Goal: Task Accomplishment & Management: Use online tool/utility

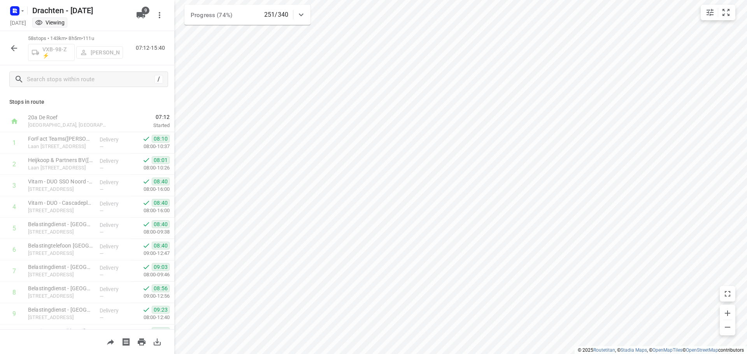
scroll to position [1065, 0]
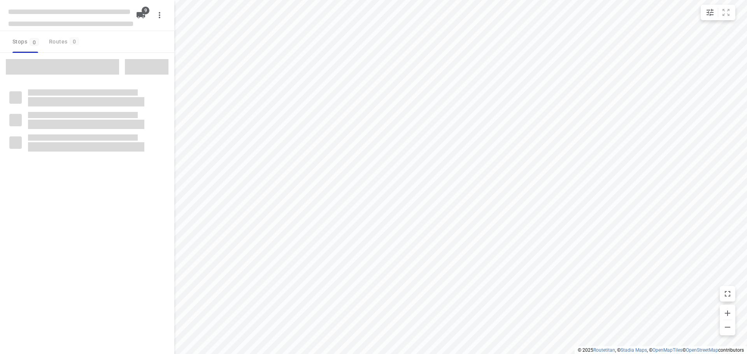
checkbox input "true"
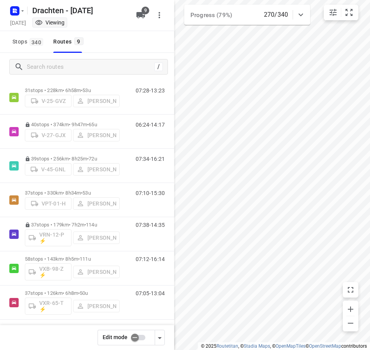
scroll to position [89, 0]
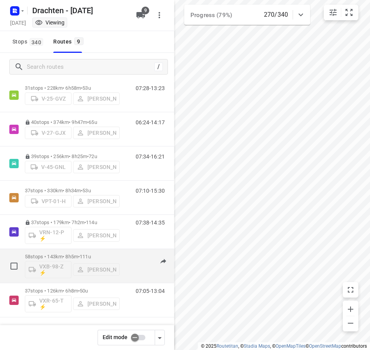
click at [109, 252] on div "58 stops • 143km • 8h5m • 111u VXB-98-Z ⚡ Kirsten Brouwer" at bounding box center [72, 266] width 95 height 32
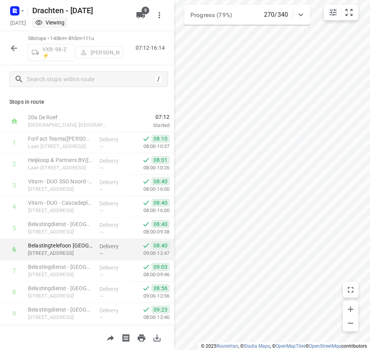
click at [116, 257] on div "i © 2025 Routetitan , © Stadia Maps , © OpenMapTiles © OpenStreetMap contributo…" at bounding box center [185, 175] width 370 height 350
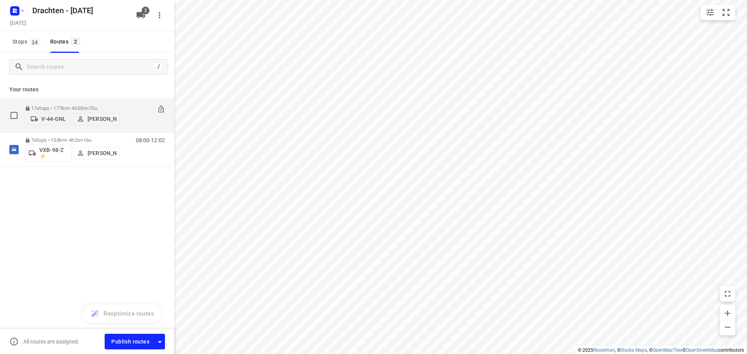
click at [79, 102] on div "17 stops • 177km • 4h55m • 73u V-44-GNL Jurre Woudwijk" at bounding box center [72, 116] width 95 height 28
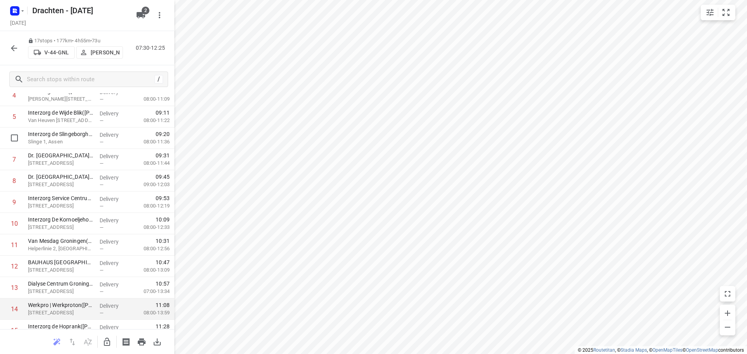
scroll to position [188, 0]
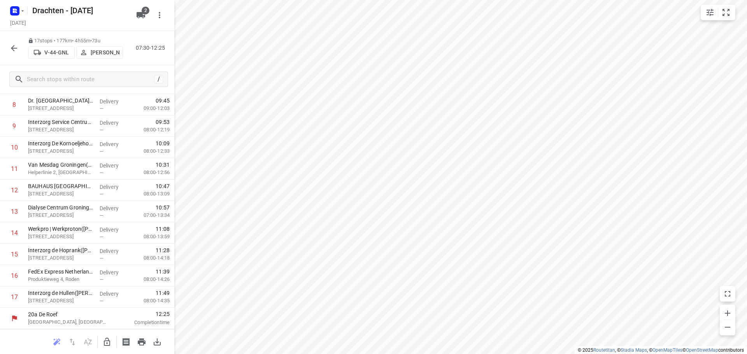
click at [14, 47] on icon "button" at bounding box center [13, 48] width 9 height 9
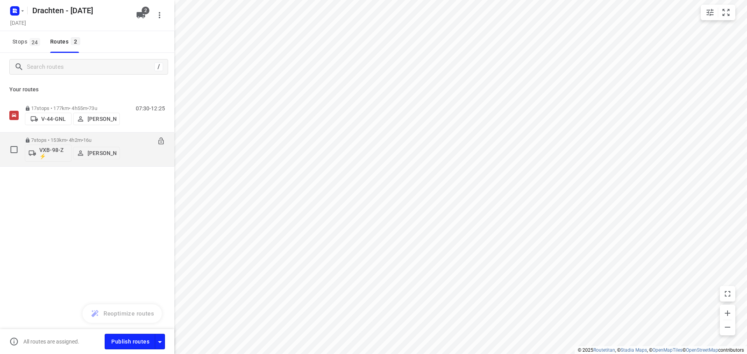
click at [106, 142] on p "7 stops • 153km • 4h2m • 16u" at bounding box center [72, 140] width 95 height 6
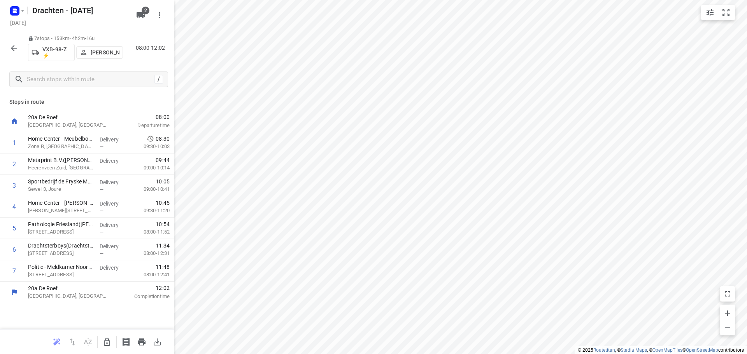
click at [13, 54] on button "button" at bounding box center [14, 48] width 16 height 16
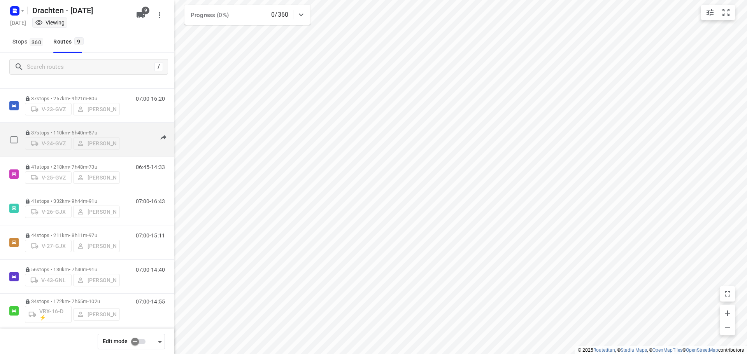
scroll to position [85, 0]
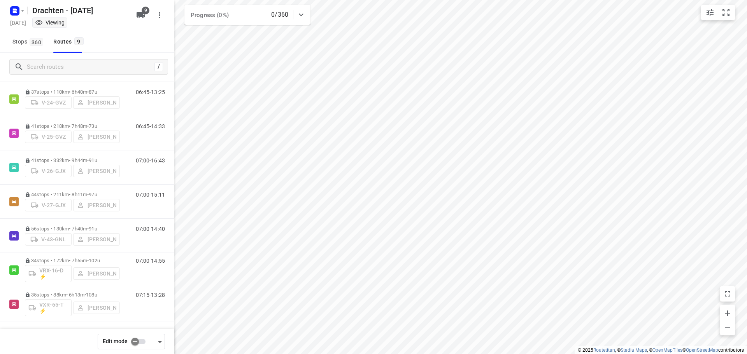
click at [138, 343] on input "checkbox" at bounding box center [135, 341] width 44 height 15
checkbox input "false"
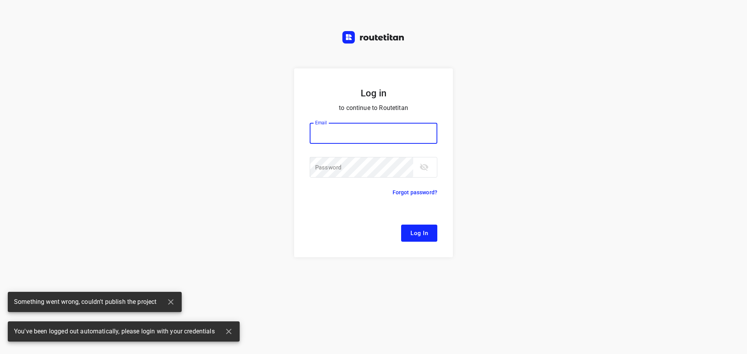
type input "[EMAIL_ADDRESS][DOMAIN_NAME]"
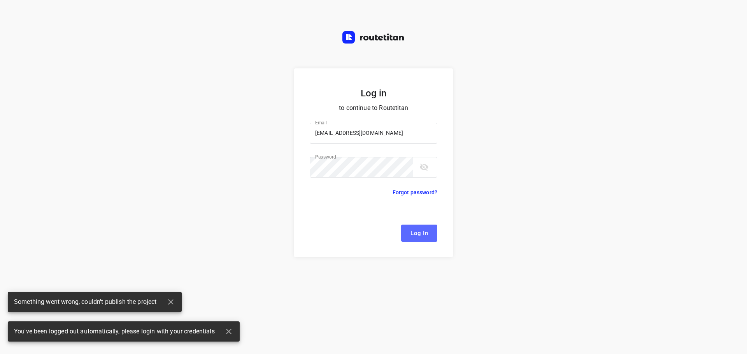
click at [421, 225] on button "Log In" at bounding box center [419, 233] width 36 height 17
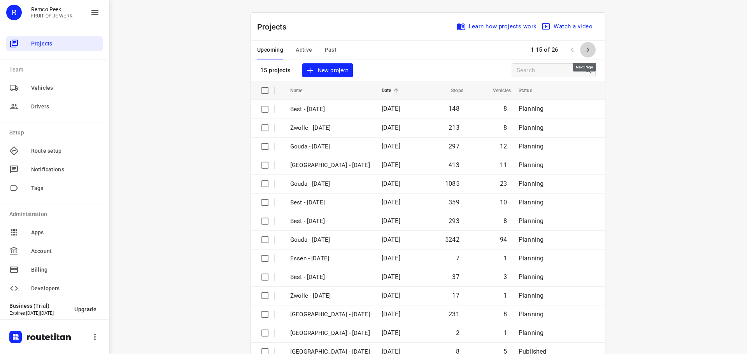
click at [586, 48] on icon "button" at bounding box center [587, 49] width 9 height 9
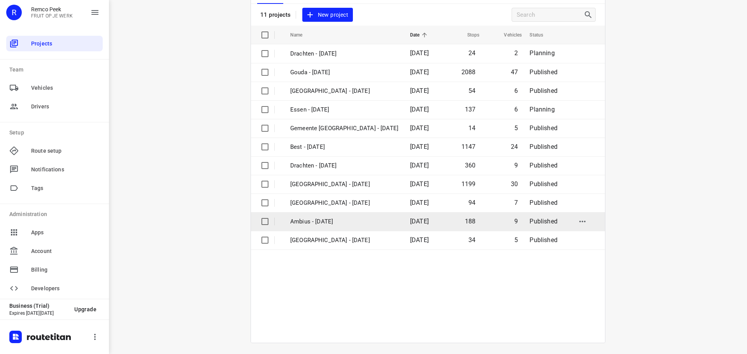
scroll to position [57, 0]
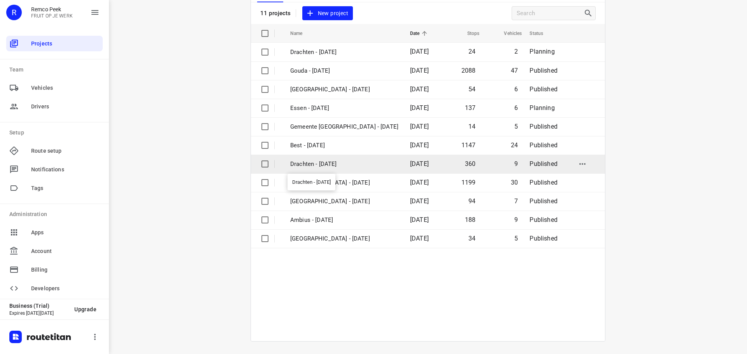
click at [314, 165] on p "Drachten - Wednesday" at bounding box center [344, 164] width 108 height 9
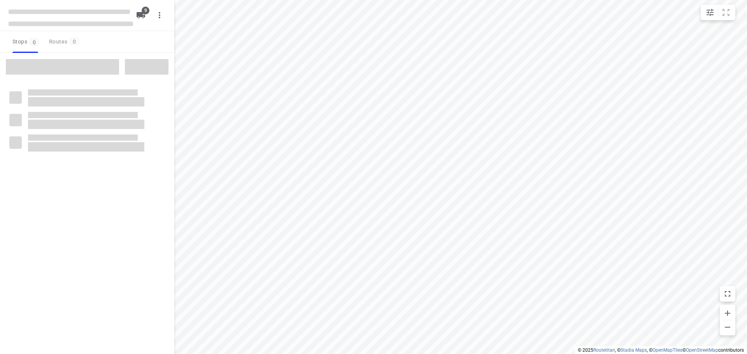
checkbox input "true"
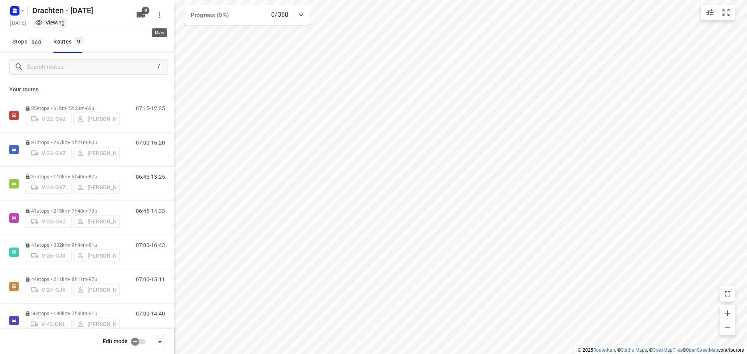
click at [163, 16] on icon "button" at bounding box center [159, 15] width 9 height 9
click at [106, 84] on div at bounding box center [373, 177] width 747 height 354
click at [137, 341] on input "checkbox" at bounding box center [135, 341] width 44 height 15
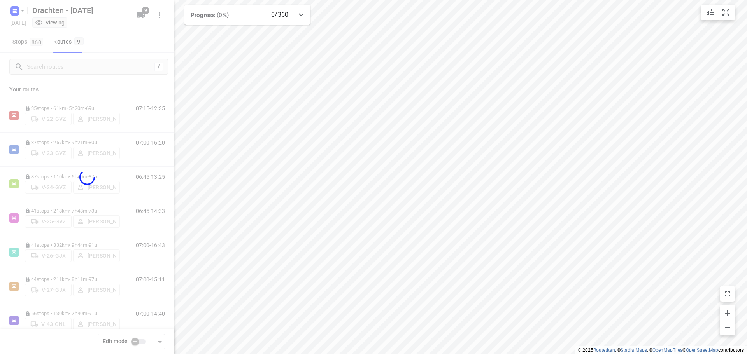
checkbox input "true"
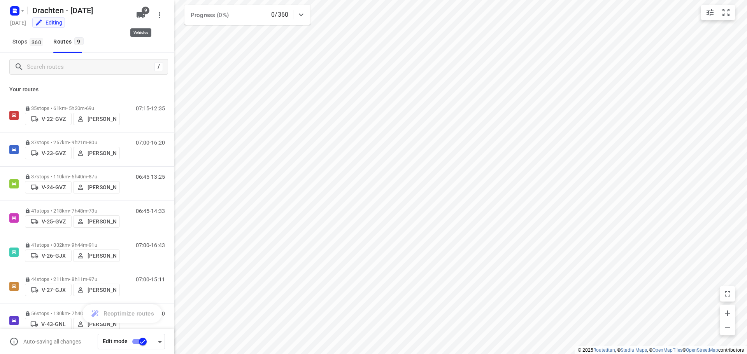
click at [140, 15] on icon "button" at bounding box center [141, 15] width 9 height 6
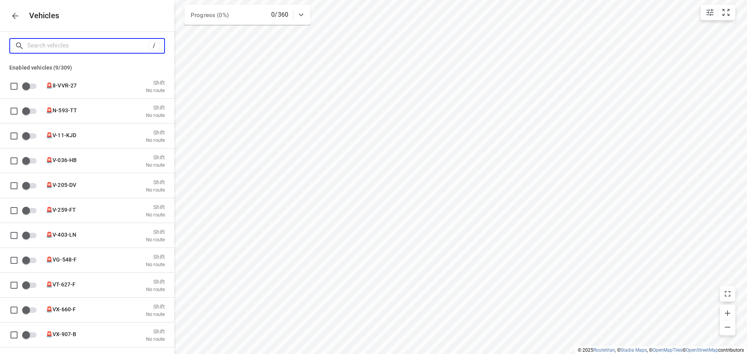
click at [84, 47] on input "Search vehicles" at bounding box center [87, 46] width 121 height 12
type input "3"
checkbox input "true"
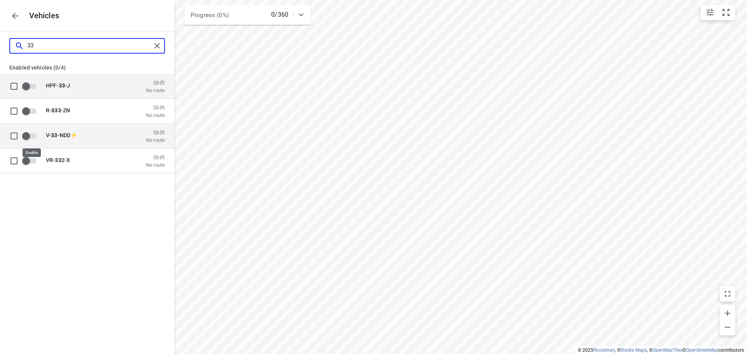
type input "33"
click at [27, 137] on input "grid" at bounding box center [26, 135] width 44 height 15
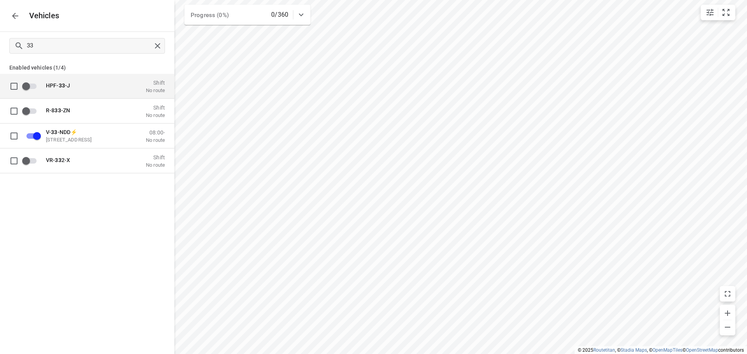
checkbox input "true"
click at [44, 49] on input "33" at bounding box center [89, 46] width 124 height 12
type input "3"
checkbox input "false"
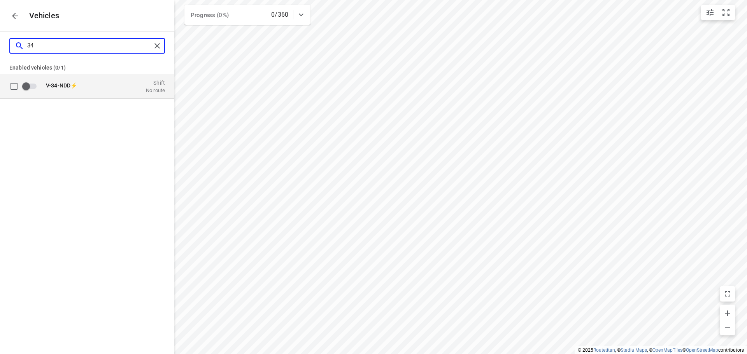
type input "34"
click at [30, 86] on input "grid" at bounding box center [26, 86] width 44 height 15
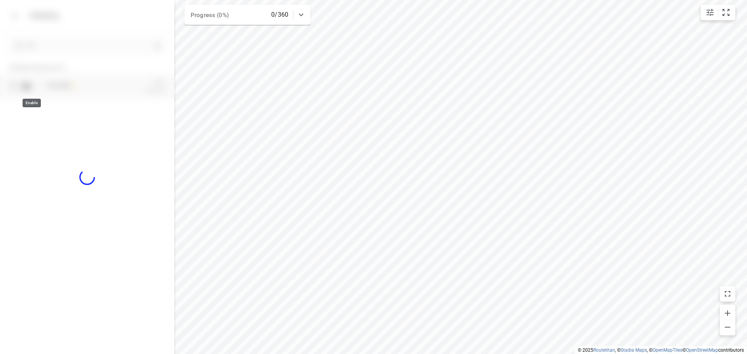
checkbox input "true"
click at [90, 114] on div "V- 34 -NDD⚡ Zuidbaan 527, 2841 MD Moordrecht, Netherlands 08:00- No route" at bounding box center [87, 98] width 174 height 48
click at [14, 14] on icon "button" at bounding box center [15, 16] width 6 height 6
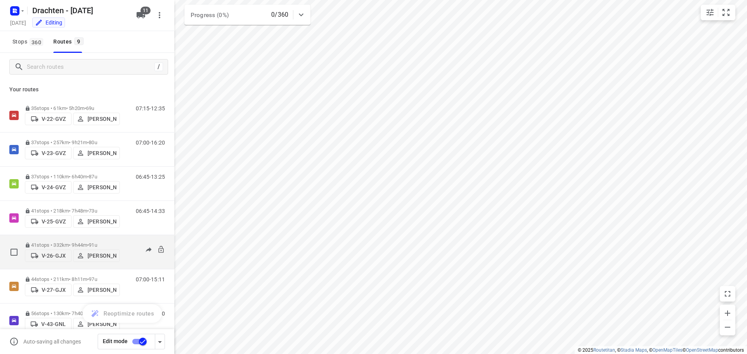
click at [47, 252] on button "V-26-GJX" at bounding box center [48, 256] width 47 height 12
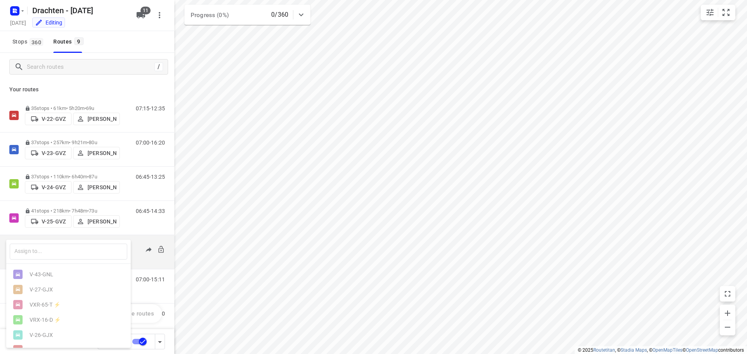
click at [47, 252] on input "text" at bounding box center [68, 252] width 117 height 16
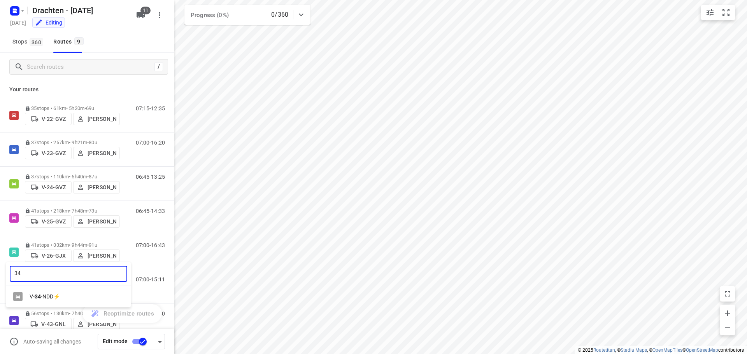
type input "34"
click at [58, 298] on div "V- 34 -NDD⚡" at bounding box center [71, 297] width 82 height 6
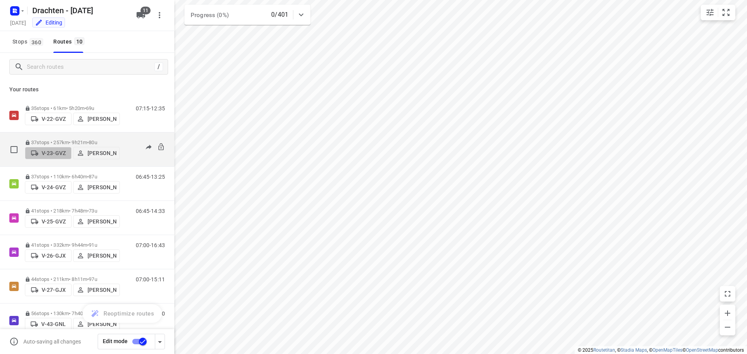
click at [48, 154] on p "V-23-GVZ" at bounding box center [54, 153] width 24 height 6
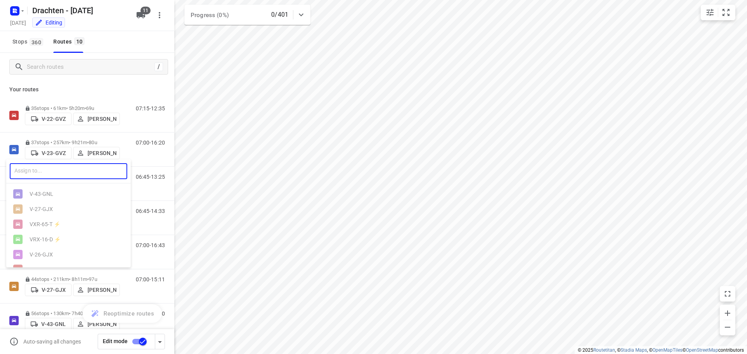
click at [43, 177] on input "text" at bounding box center [68, 171] width 117 height 16
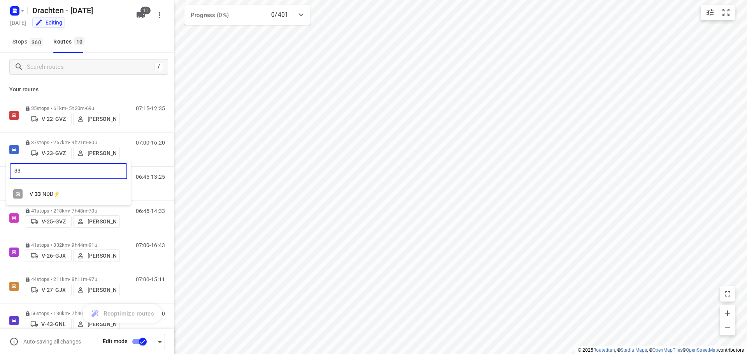
type input "33"
click at [51, 196] on div "V- 33 -NDD⚡" at bounding box center [71, 194] width 82 height 6
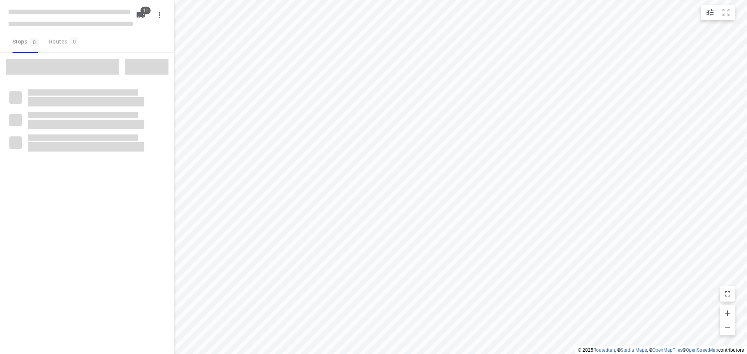
checkbox input "true"
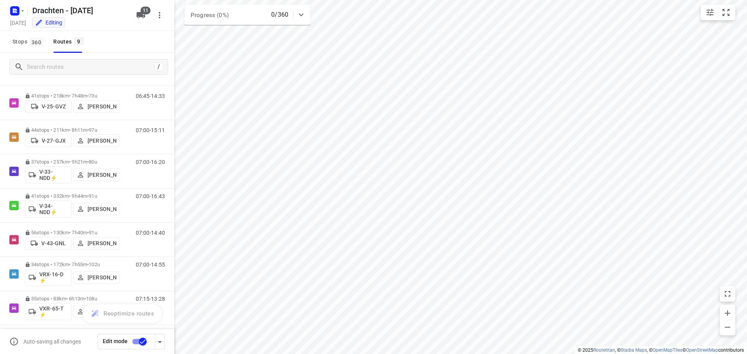
scroll to position [85, 0]
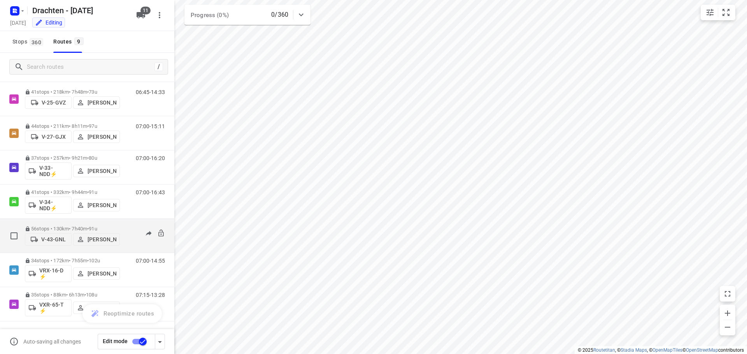
click at [60, 240] on p "V-43-GNL" at bounding box center [53, 239] width 25 height 6
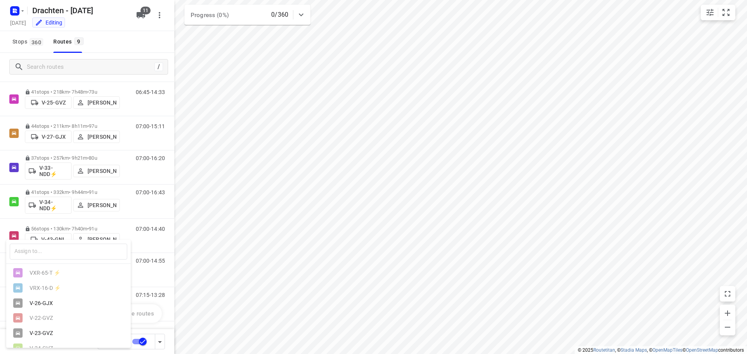
scroll to position [0, 0]
click at [115, 36] on div at bounding box center [373, 177] width 747 height 354
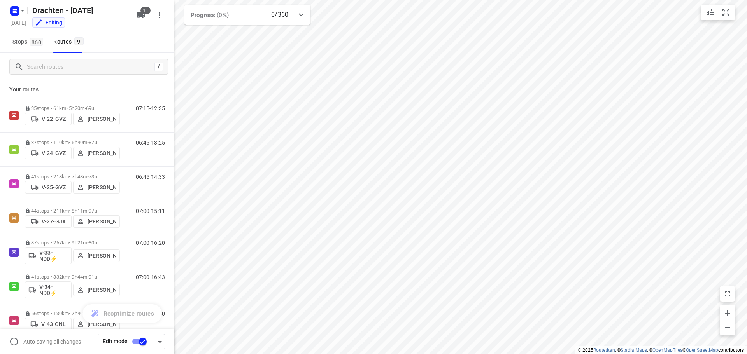
click at [157, 15] on icon "button" at bounding box center [159, 15] width 9 height 9
click at [144, 14] on div at bounding box center [373, 177] width 747 height 354
click at [138, 13] on icon "button" at bounding box center [141, 15] width 9 height 6
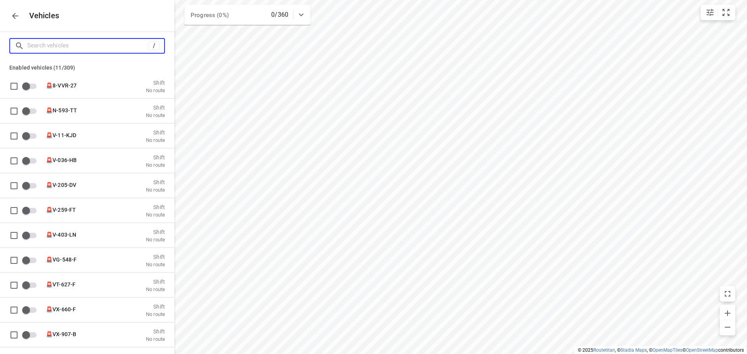
click at [60, 48] on input "Search vehicles" at bounding box center [87, 46] width 121 height 12
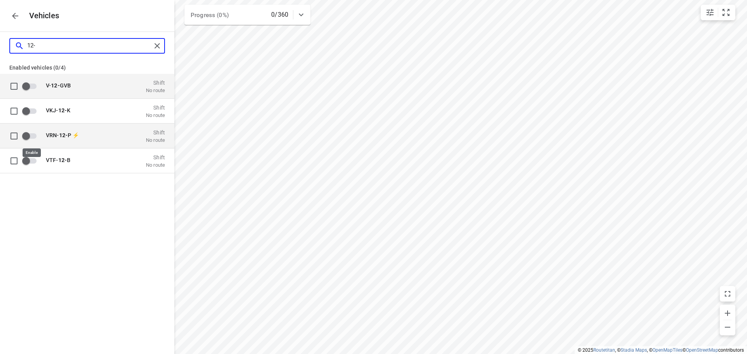
type input "12-"
click at [27, 134] on input "grid" at bounding box center [26, 135] width 44 height 15
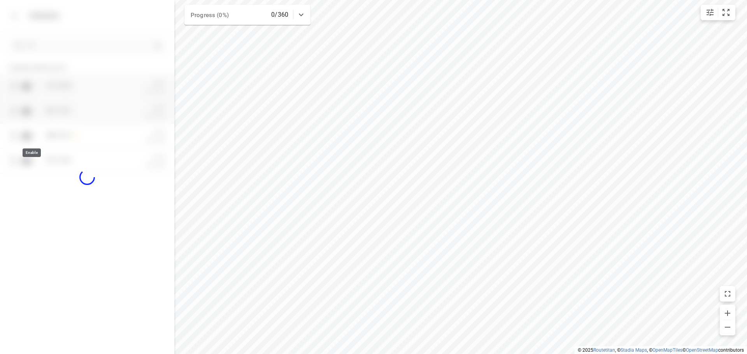
checkbox input "true"
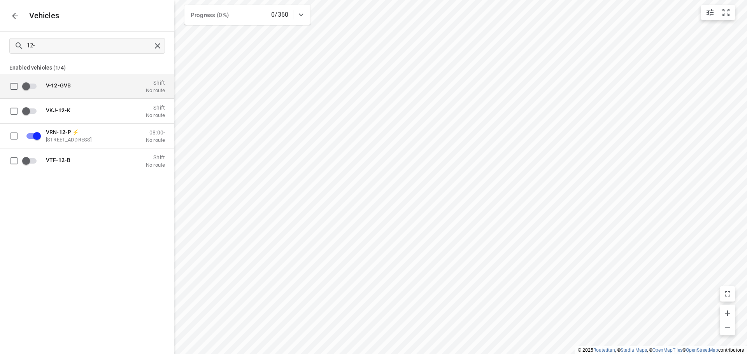
click at [17, 16] on icon "button" at bounding box center [15, 16] width 6 height 6
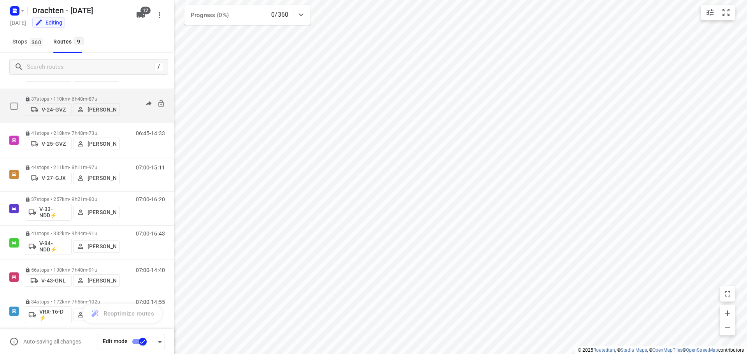
scroll to position [85, 0]
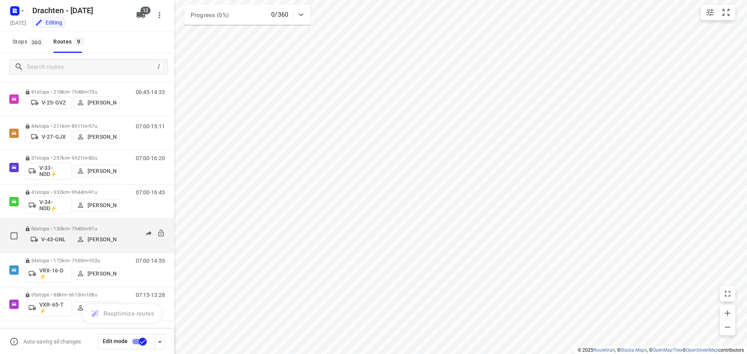
click at [53, 238] on p "V-43-GNL" at bounding box center [53, 239] width 25 height 6
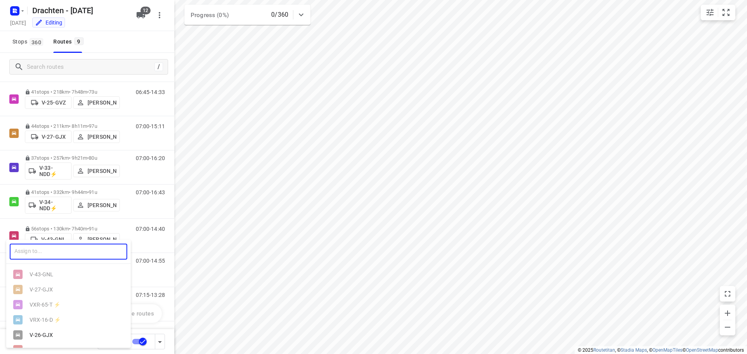
click at [47, 250] on input "text" at bounding box center [68, 252] width 117 height 16
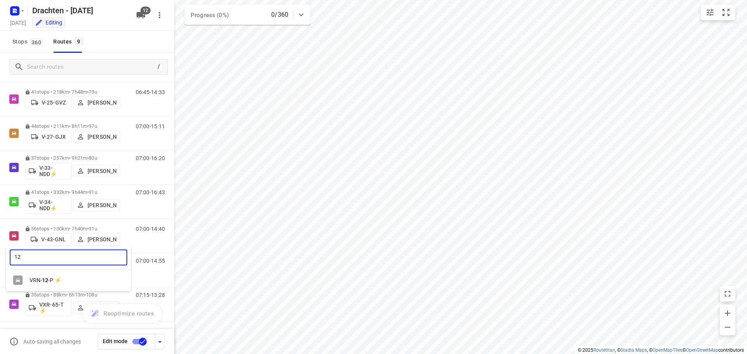
type input "12"
click at [48, 280] on div "VRN- 12 -P ⚡" at bounding box center [71, 280] width 82 height 6
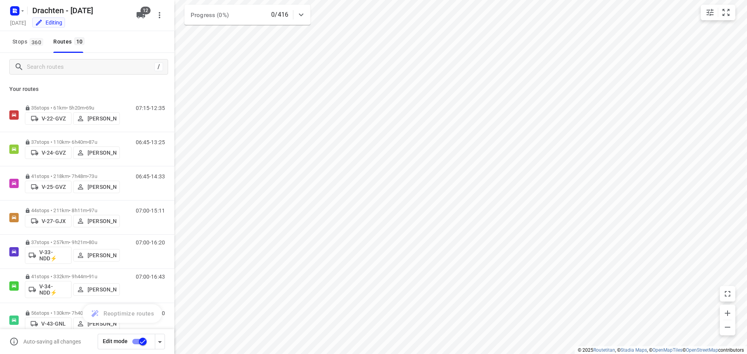
scroll to position [0, 0]
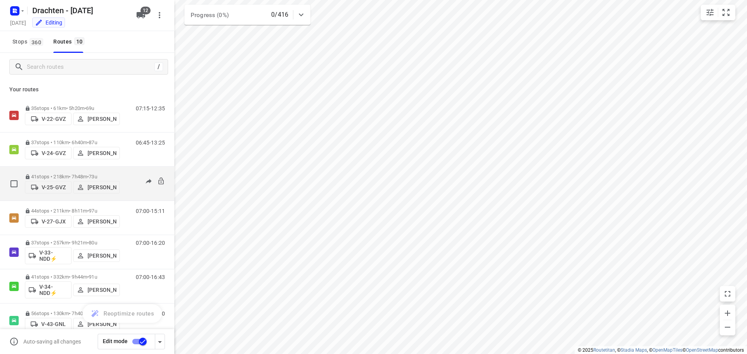
click at [68, 180] on div "V-25-GVZ Jelmer Knol" at bounding box center [72, 187] width 95 height 14
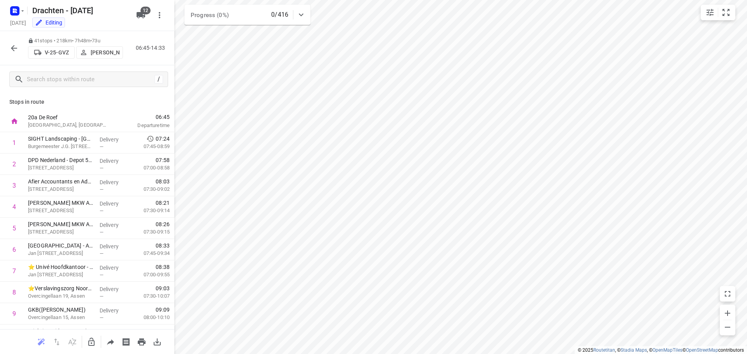
click at [14, 46] on icon "button" at bounding box center [14, 48] width 6 height 6
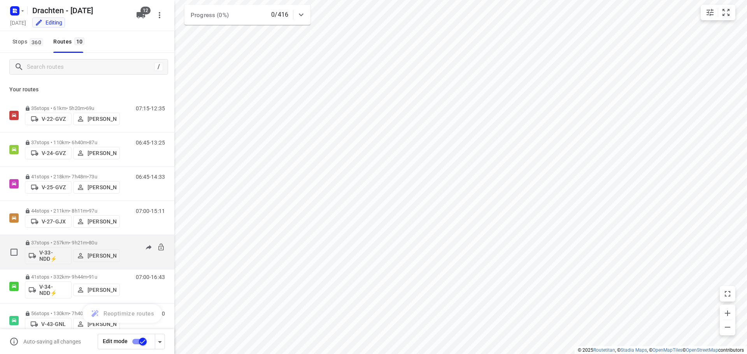
scroll to position [119, 0]
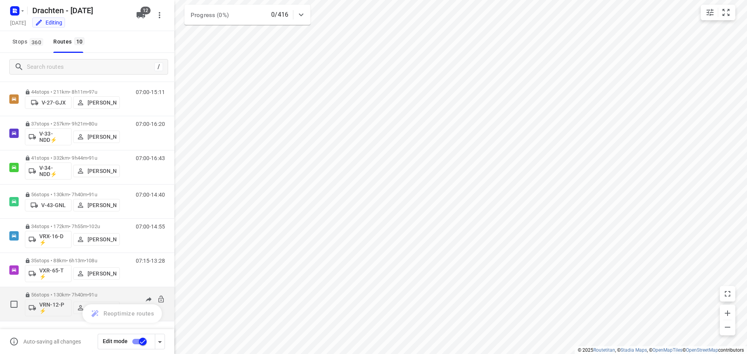
click at [89, 293] on span "•" at bounding box center [88, 295] width 2 height 6
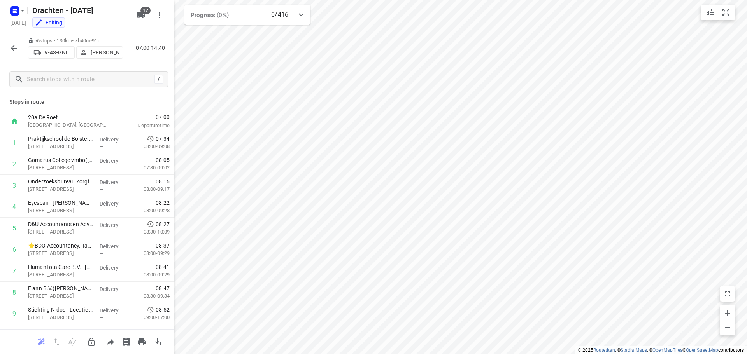
click at [13, 48] on icon "button" at bounding box center [14, 48] width 6 height 6
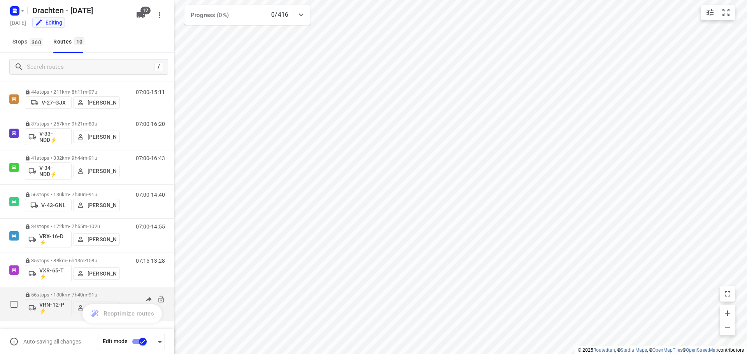
click at [89, 294] on p "56 stops • 130km • 7h40m • 91u" at bounding box center [72, 295] width 95 height 6
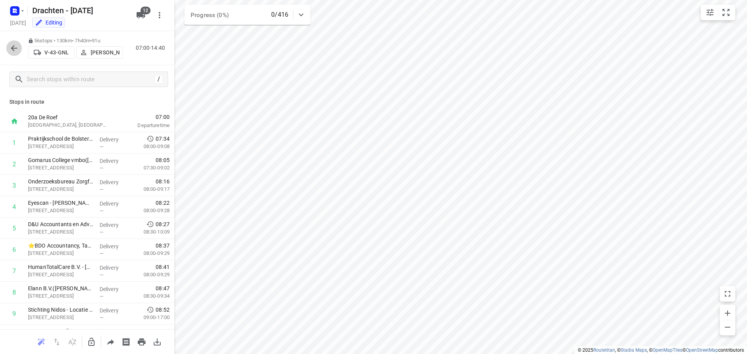
click at [17, 50] on icon "button" at bounding box center [13, 48] width 9 height 9
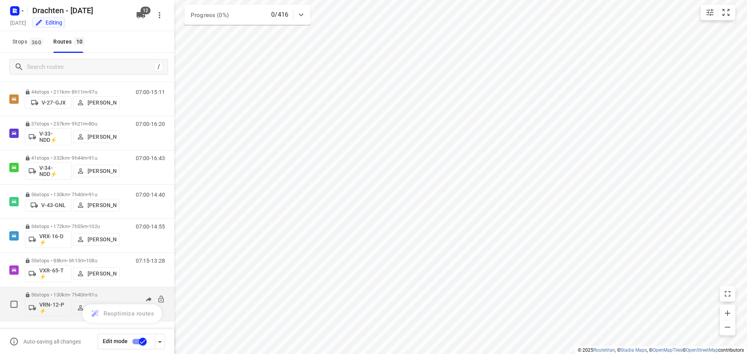
click at [118, 294] on p "56 stops • 130km • 7h40m • 91u" at bounding box center [72, 295] width 95 height 6
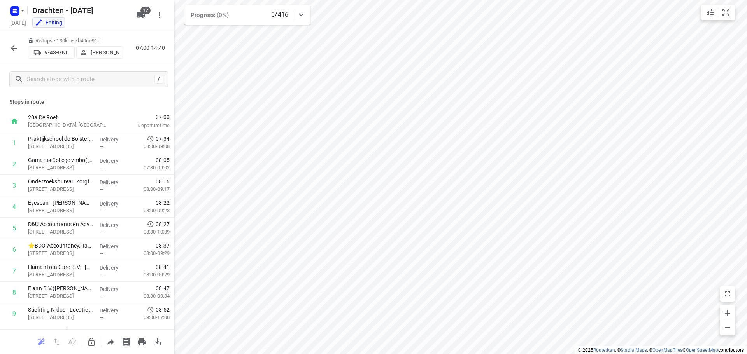
click at [21, 49] on button "button" at bounding box center [14, 48] width 16 height 16
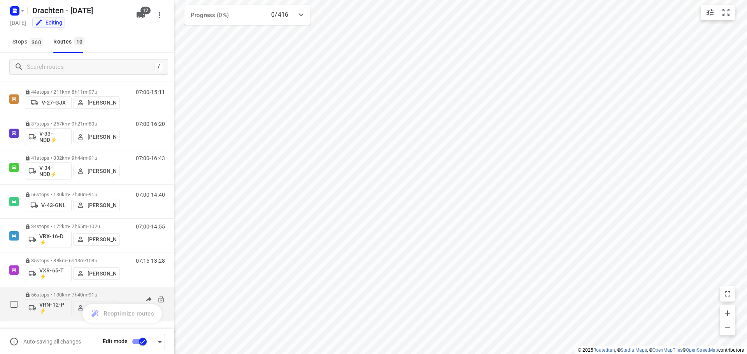
click at [69, 294] on p "56 stops • 130km • 7h40m • 91u" at bounding box center [72, 295] width 95 height 6
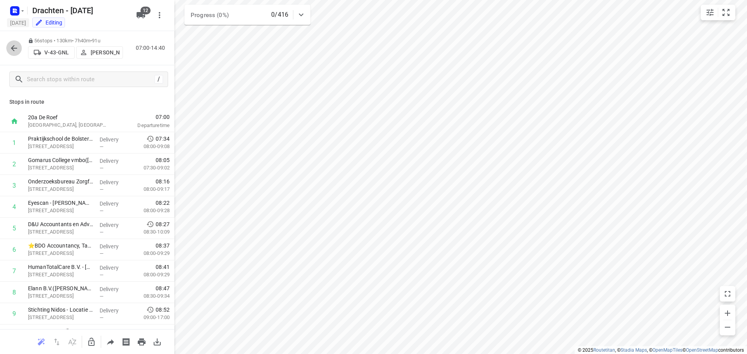
drag, startPoint x: 15, startPoint y: 47, endPoint x: 21, endPoint y: 18, distance: 29.5
click at [14, 47] on icon "button" at bounding box center [13, 48] width 9 height 9
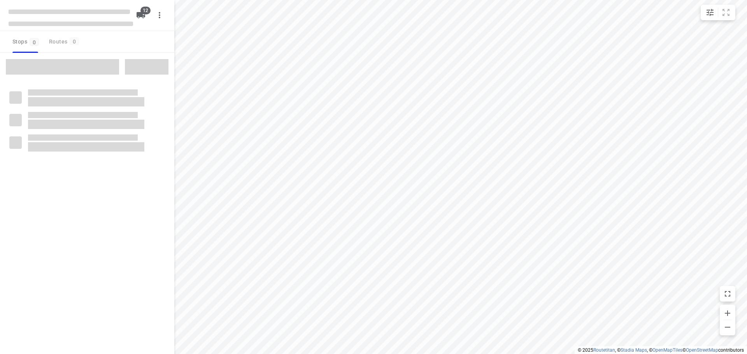
checkbox input "true"
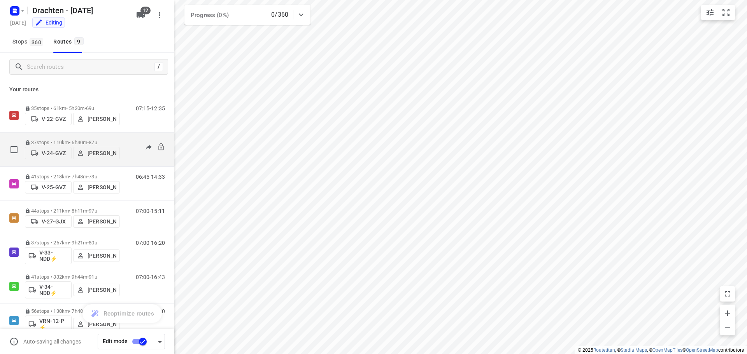
click at [53, 154] on p "V-24-GVZ" at bounding box center [54, 153] width 24 height 6
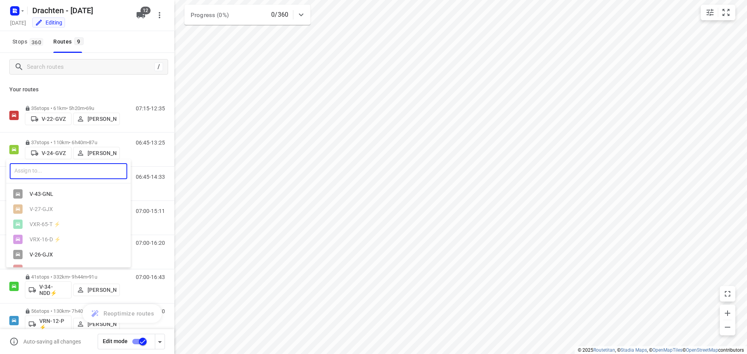
click at [49, 168] on input "text" at bounding box center [68, 171] width 117 height 16
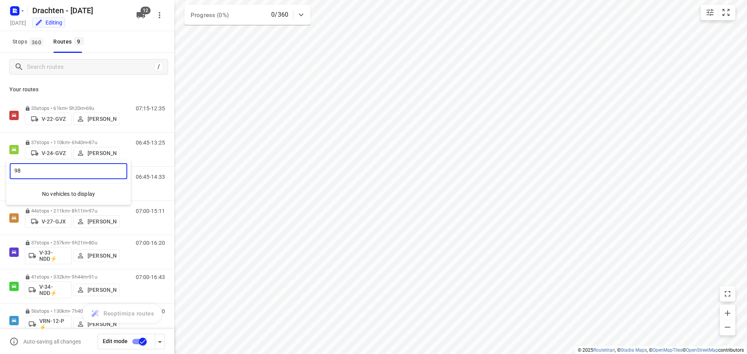
type input "98"
click at [154, 39] on div at bounding box center [373, 177] width 747 height 354
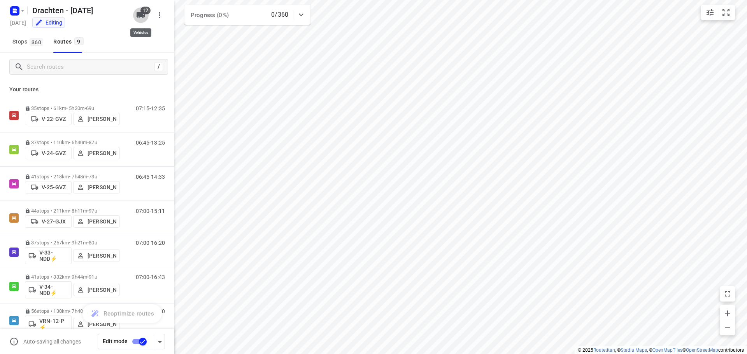
drag, startPoint x: 147, startPoint y: 16, endPoint x: 136, endPoint y: 21, distance: 11.8
click at [146, 16] on button "12" at bounding box center [141, 15] width 16 height 16
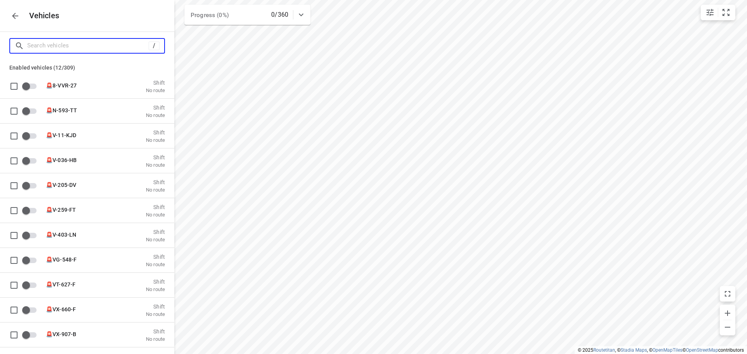
click at [69, 50] on input "Search vehicles" at bounding box center [87, 46] width 121 height 12
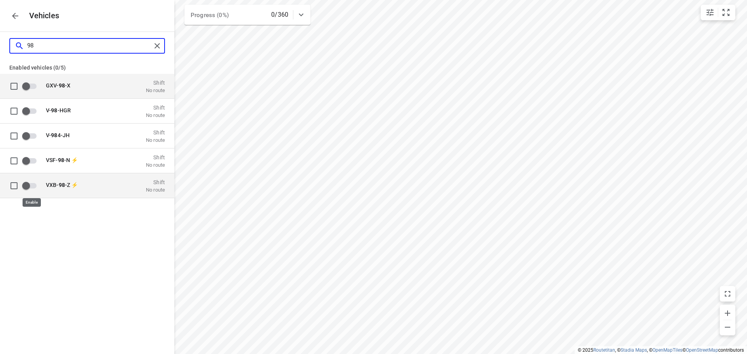
type input "98"
click at [27, 182] on input "grid" at bounding box center [26, 185] width 44 height 15
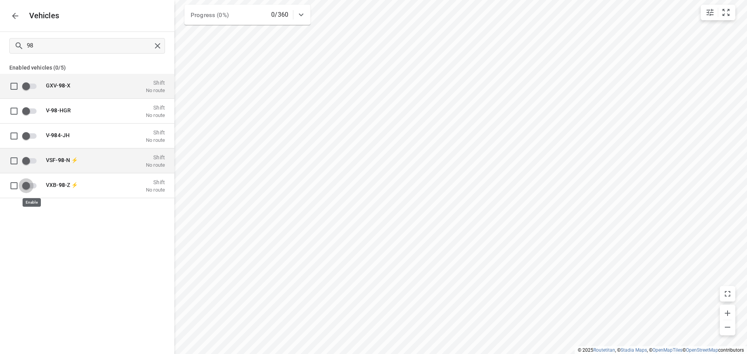
checkbox input "true"
click at [16, 17] on icon "button" at bounding box center [15, 15] width 9 height 9
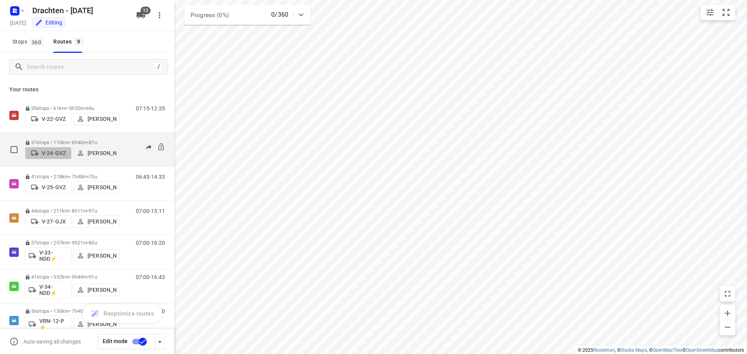
click at [58, 154] on p "V-24-GVZ" at bounding box center [54, 153] width 24 height 6
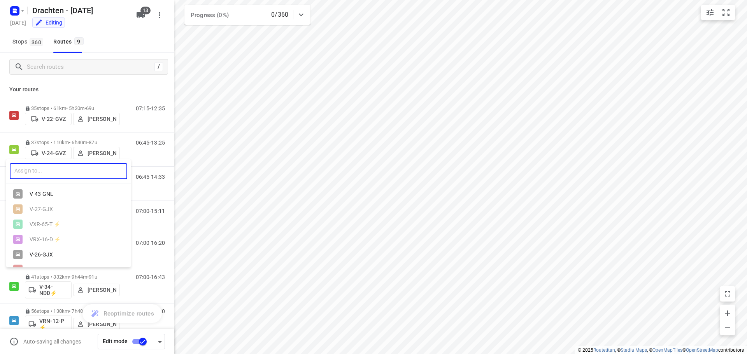
click at [55, 167] on input "text" at bounding box center [68, 171] width 117 height 16
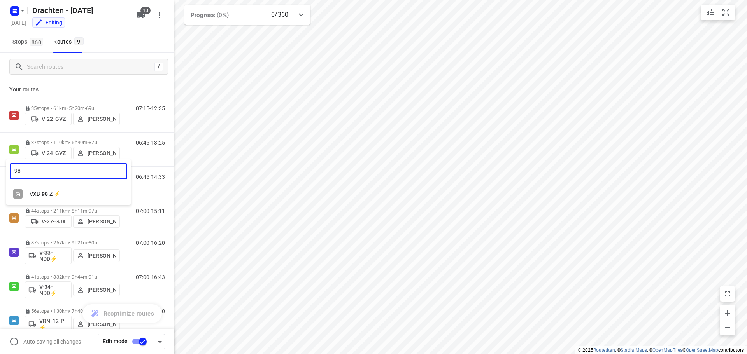
type input "98"
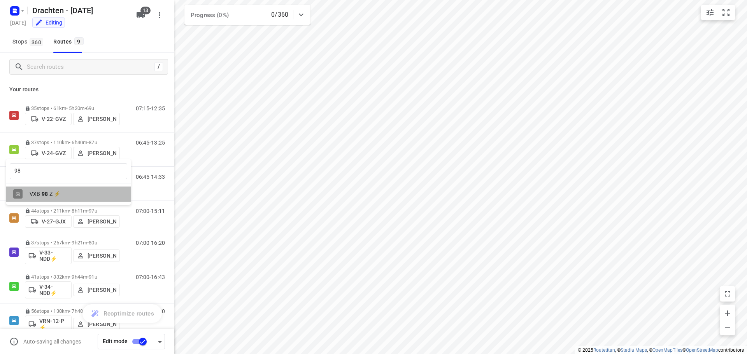
click at [49, 195] on div "VXB- 98 -Z ⚡" at bounding box center [71, 194] width 82 height 6
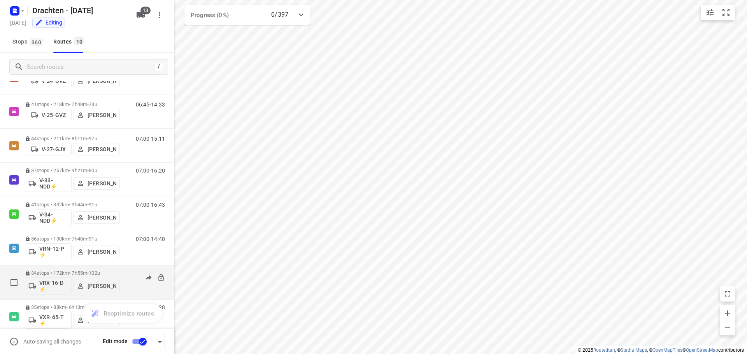
scroll to position [119, 0]
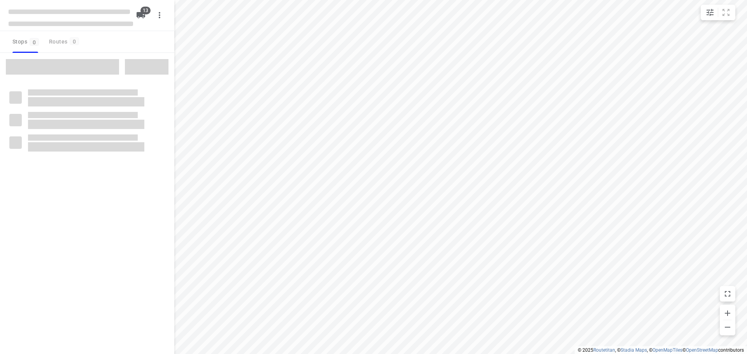
checkbox input "true"
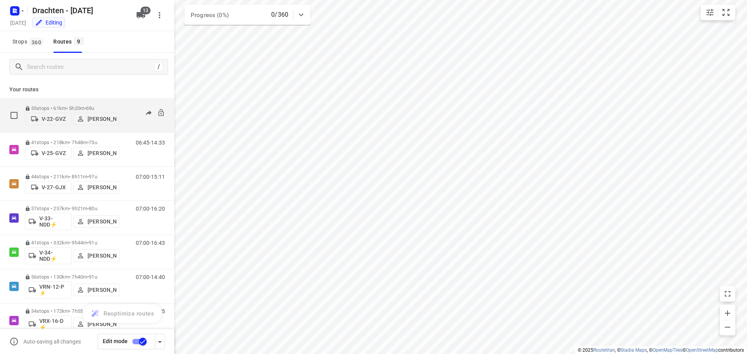
click at [49, 119] on p "V-22-GVZ" at bounding box center [54, 119] width 24 height 6
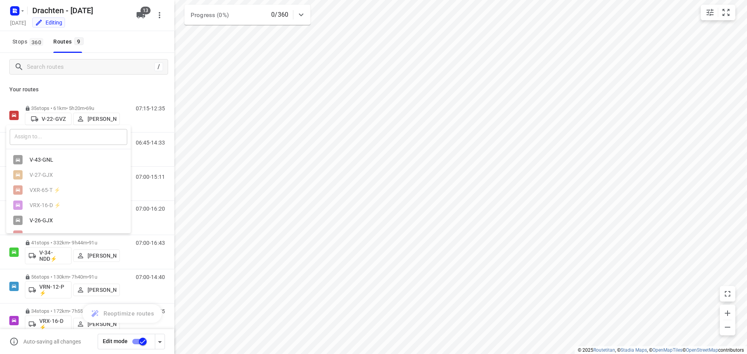
click at [50, 135] on input "text" at bounding box center [68, 137] width 117 height 16
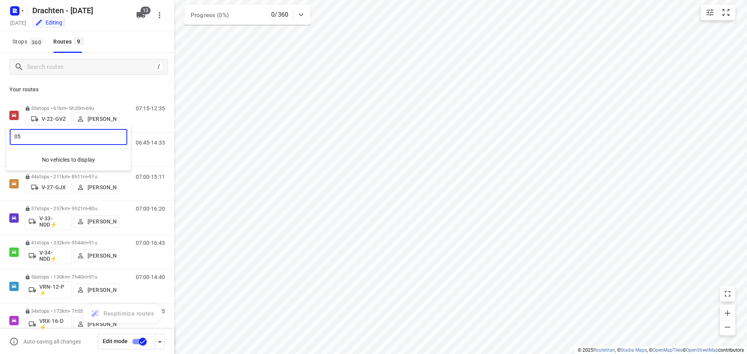
type input "05"
click at [143, 12] on div at bounding box center [373, 177] width 747 height 354
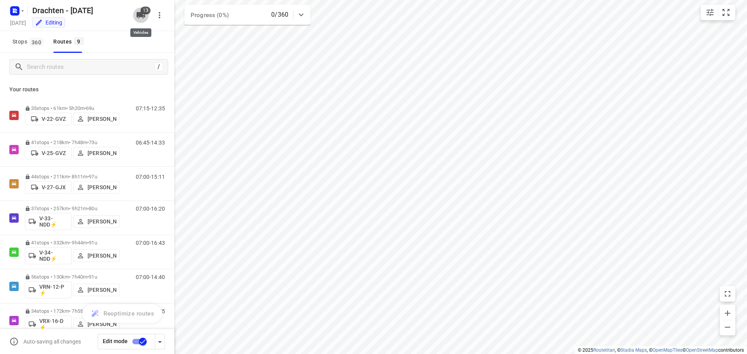
click at [145, 13] on span "13" at bounding box center [145, 11] width 10 height 8
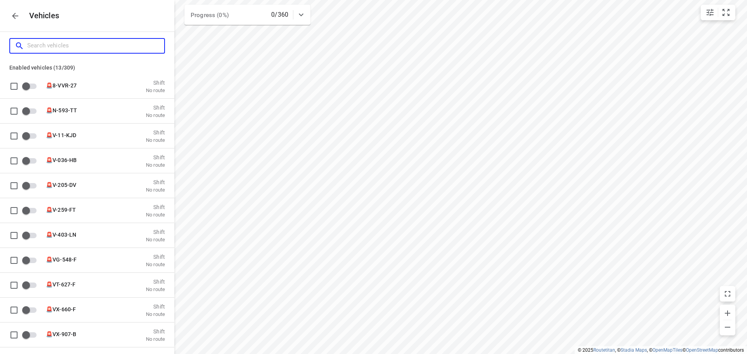
click at [54, 45] on input "Search vehicles" at bounding box center [95, 46] width 137 height 12
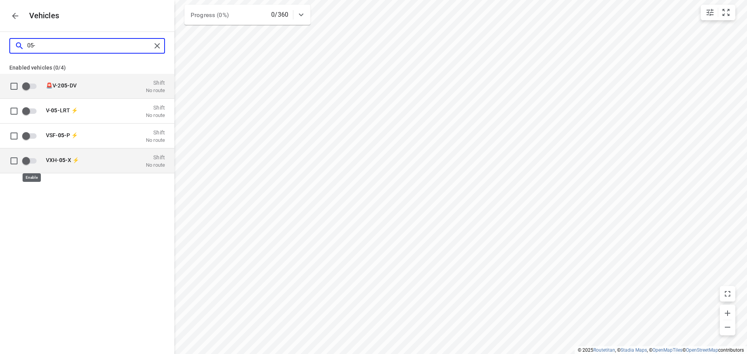
type input "05-"
click at [25, 161] on input "grid" at bounding box center [26, 160] width 44 height 15
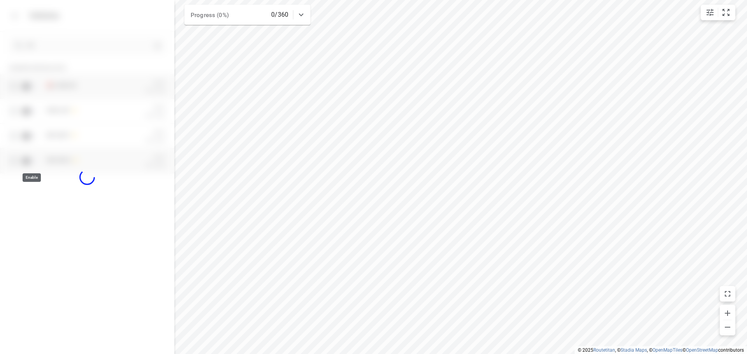
checkbox input "true"
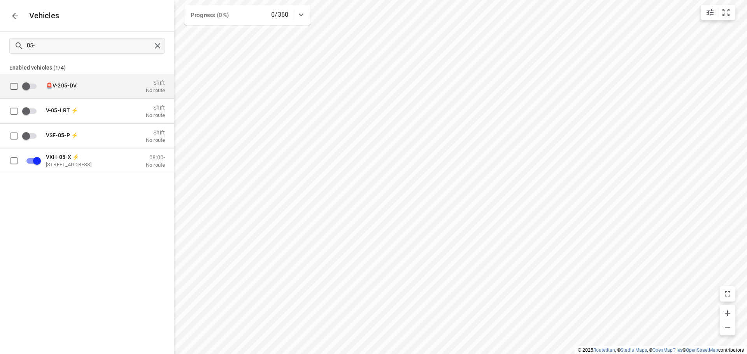
click at [16, 20] on icon "button" at bounding box center [15, 15] width 9 height 9
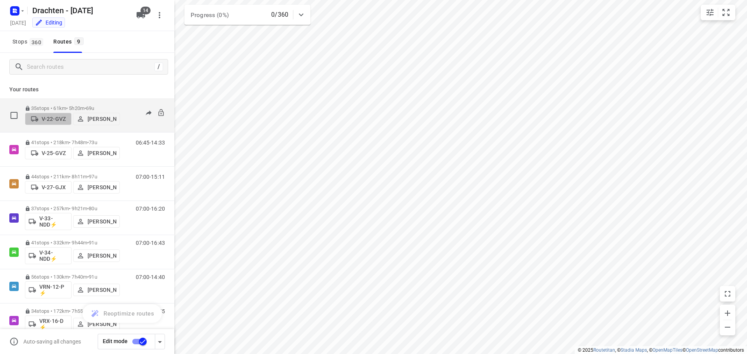
click at [49, 116] on p "V-22-GVZ" at bounding box center [54, 119] width 24 height 6
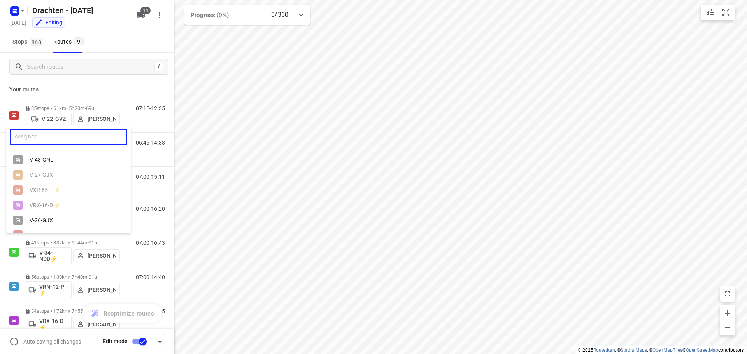
click at [46, 130] on input "text" at bounding box center [68, 137] width 117 height 16
type input "05"
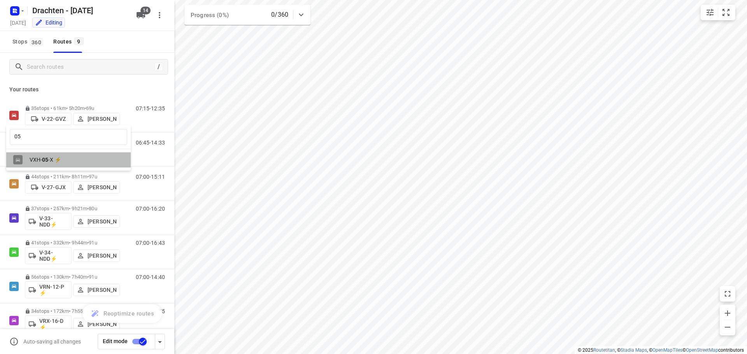
click at [65, 162] on div "VXH- 05 -X ⚡" at bounding box center [71, 160] width 82 height 6
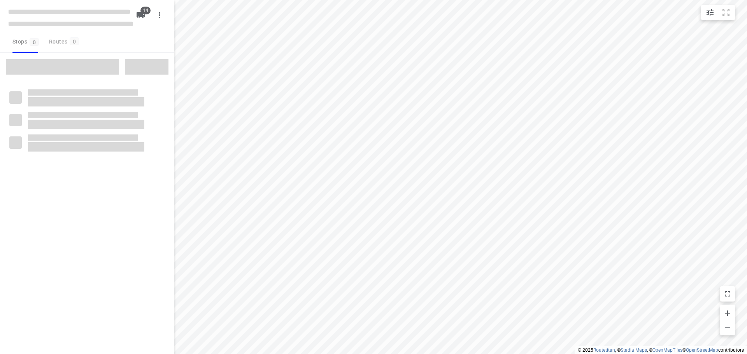
checkbox input "true"
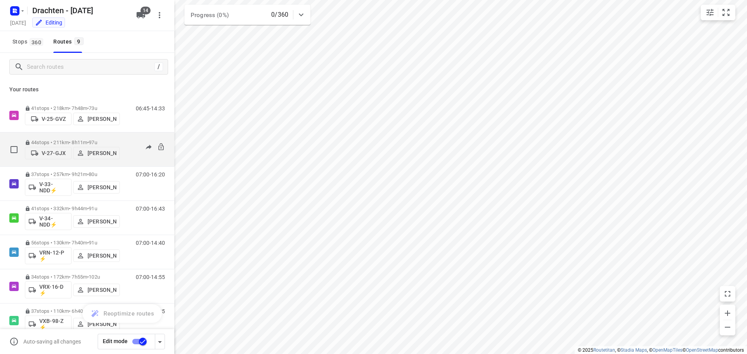
click at [52, 154] on p "V-27-GJX" at bounding box center [54, 153] width 24 height 6
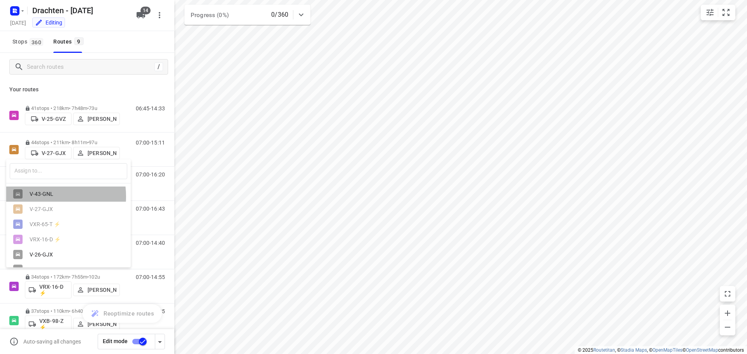
click at [40, 197] on div "V-43-GNL" at bounding box center [71, 194] width 82 height 6
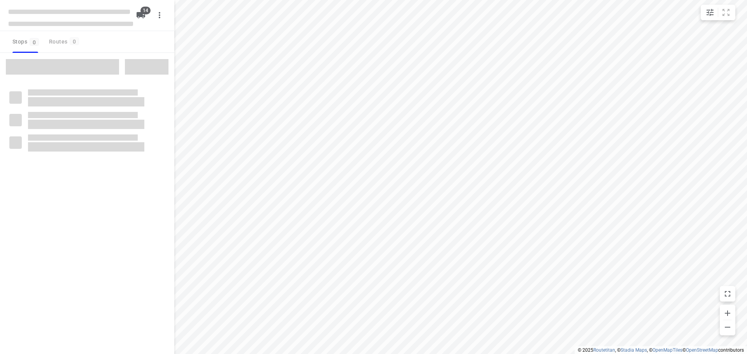
checkbox input "true"
